Goal: Information Seeking & Learning: Learn about a topic

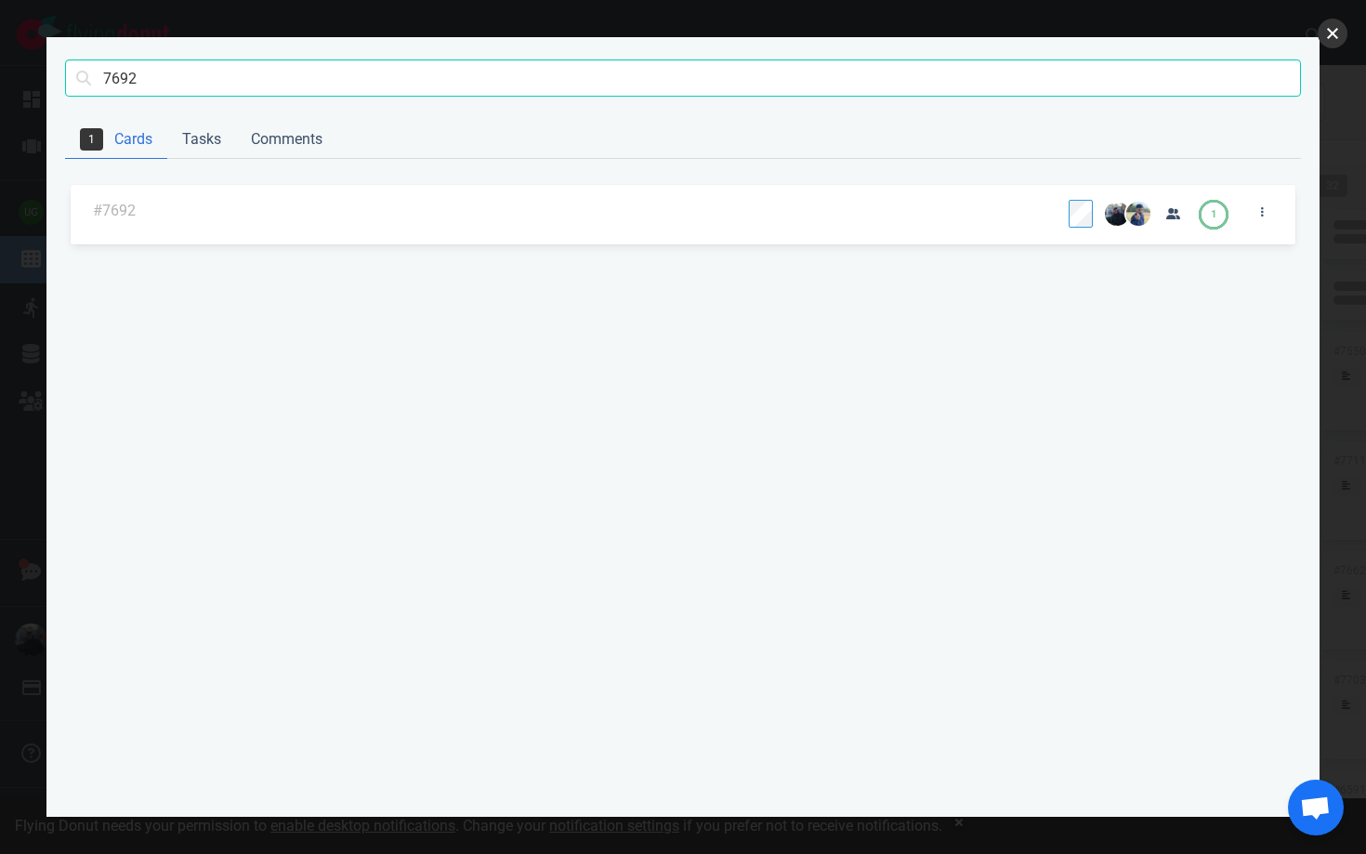
click at [1333, 36] on button "close" at bounding box center [1333, 34] width 30 height 30
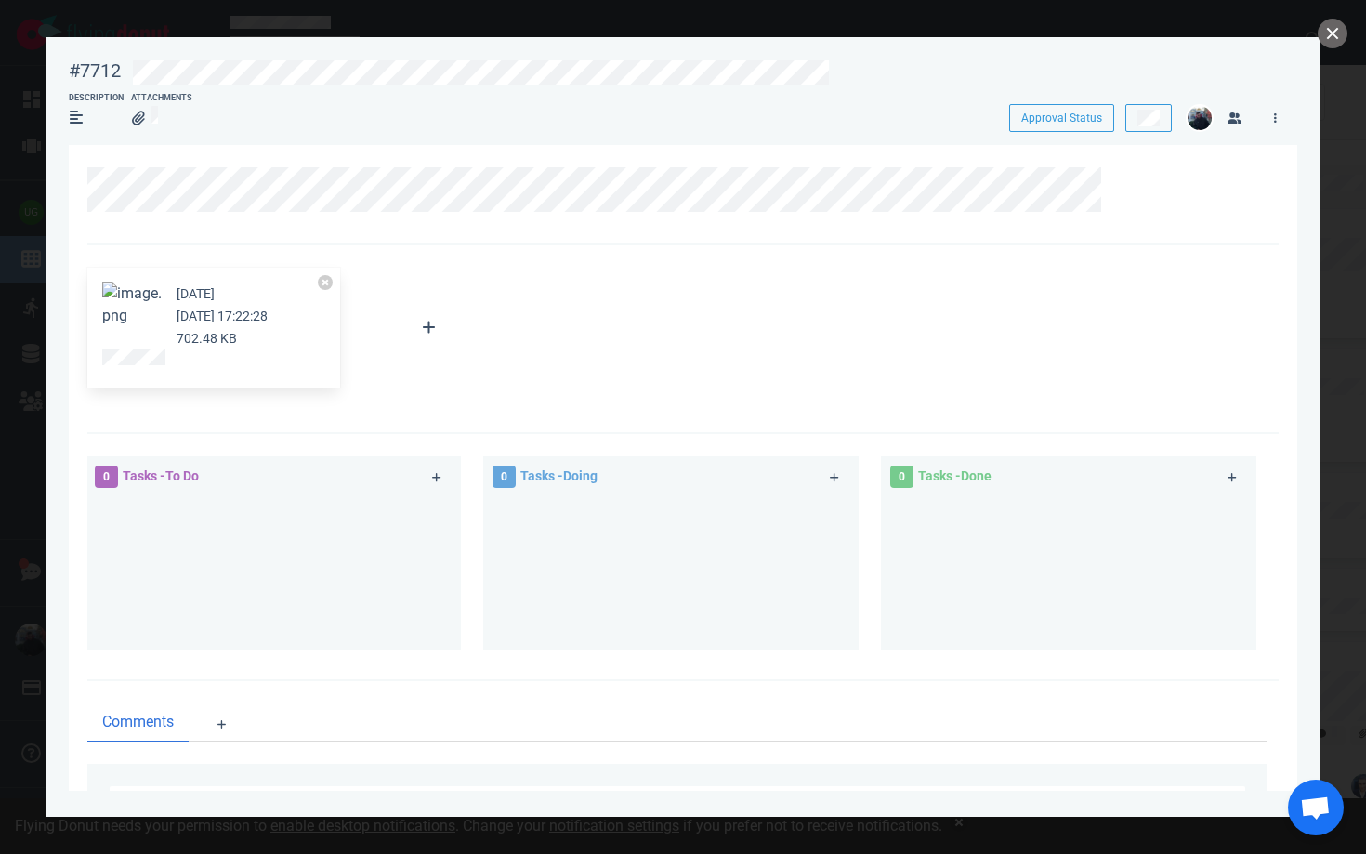
click at [132, 299] on button "Zoom image" at bounding box center [131, 304] width 59 height 45
click at [1329, 38] on button "close" at bounding box center [1333, 34] width 30 height 30
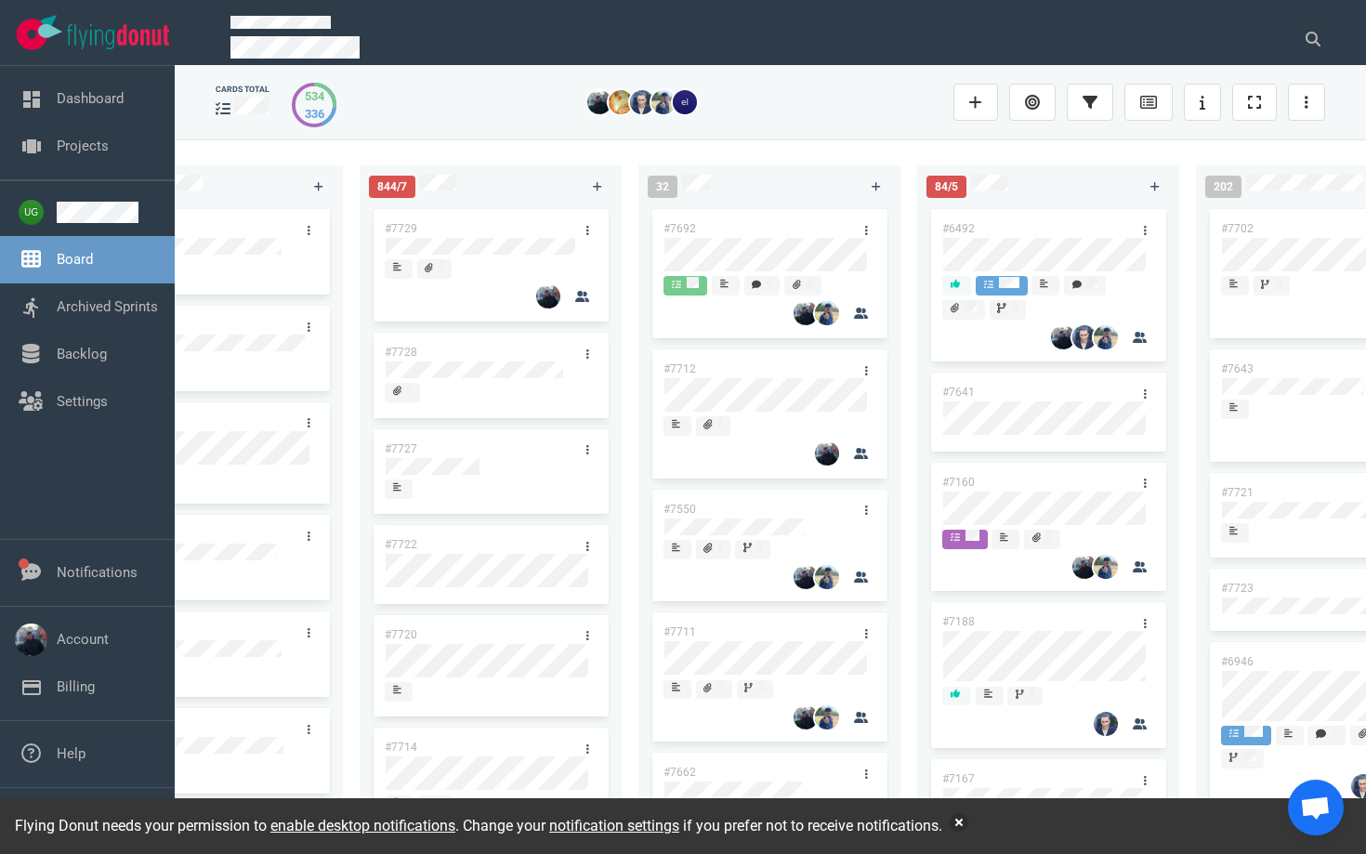
scroll to position [44, 0]
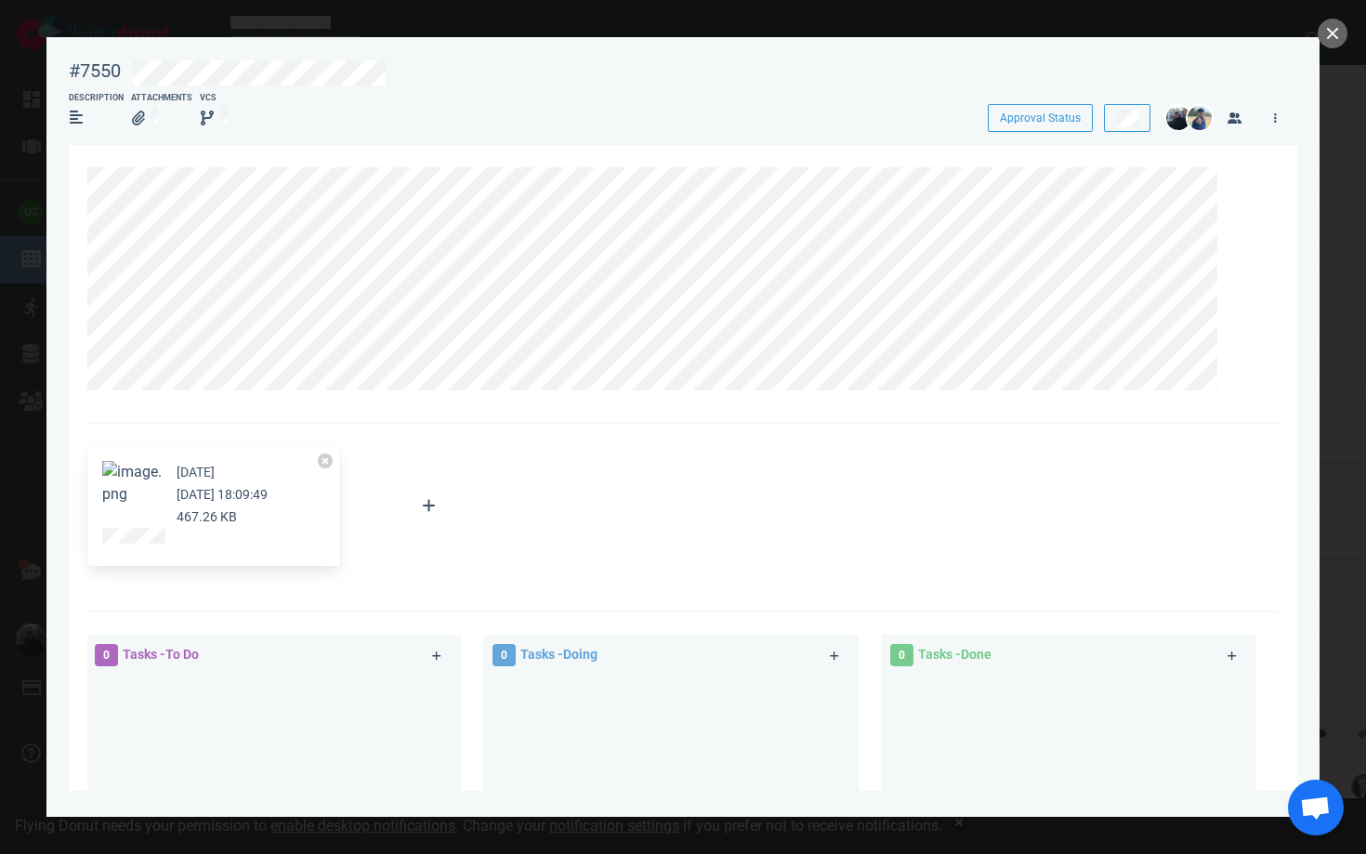
click at [80, 274] on section "[DATE] [DATE] 18:09:49 467.26 KB Attach Files Computer Google Drive Dropbox 0 T…" at bounding box center [683, 621] width 1228 height 953
